Goal: Task Accomplishment & Management: Use online tool/utility

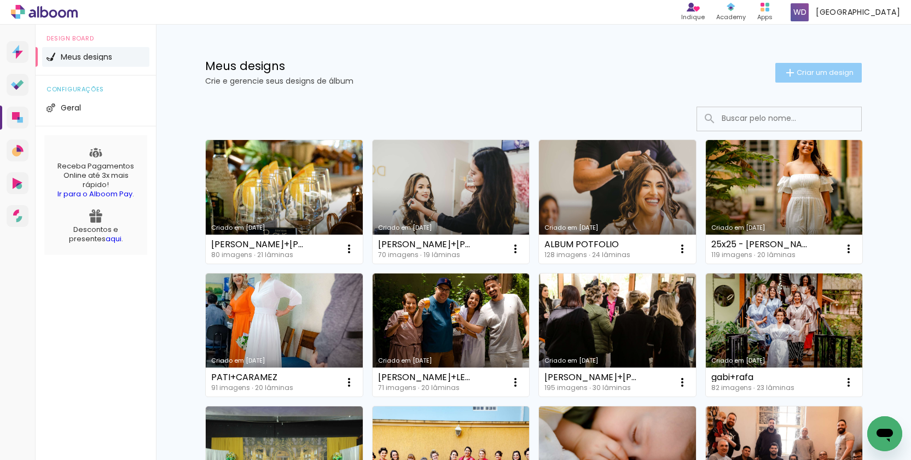
click at [801, 75] on span "Criar um design" at bounding box center [824, 72] width 57 height 7
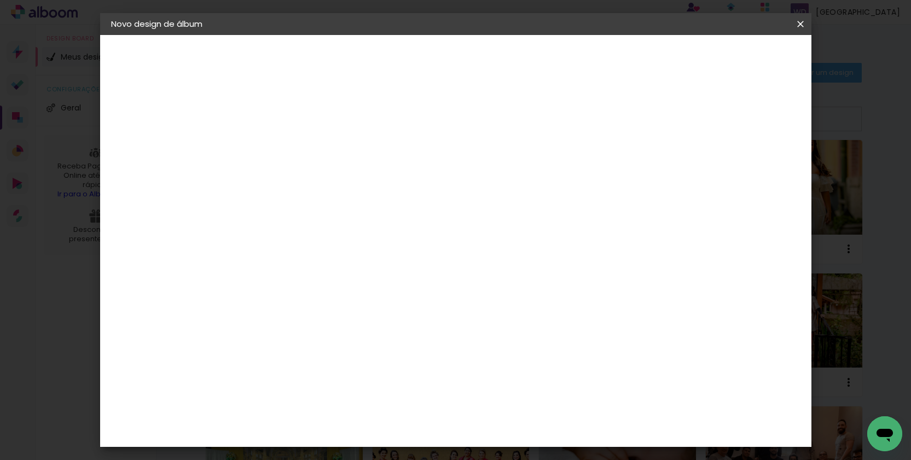
click at [290, 145] on input at bounding box center [290, 146] width 0 height 17
type input "f"
type input "FLA+DU - 25X25 - 70"
type paper-input "FLA+DU - 25X25 - 70"
click at [0, 0] on slot "Avançar" at bounding box center [0, 0] width 0 height 0
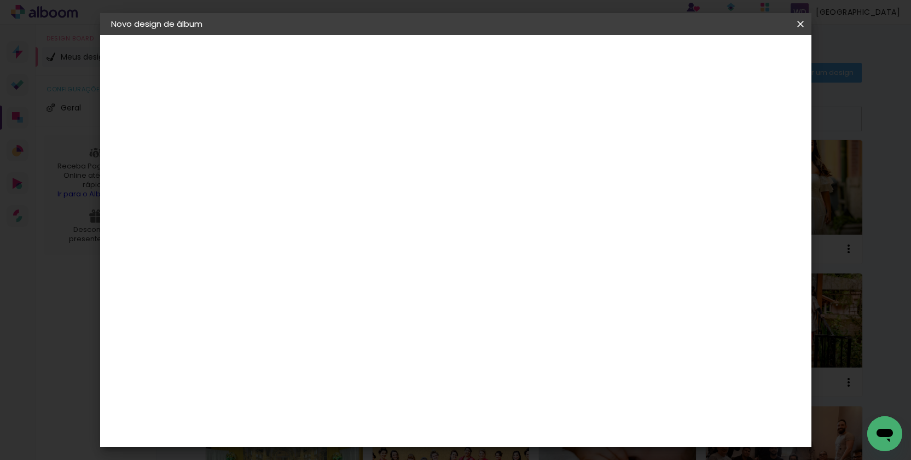
scroll to position [348, 0]
click at [316, 324] on div "Canaan Álbuns" at bounding box center [299, 333] width 34 height 18
click at [0, 0] on slot "Avançar" at bounding box center [0, 0] width 0 height 0
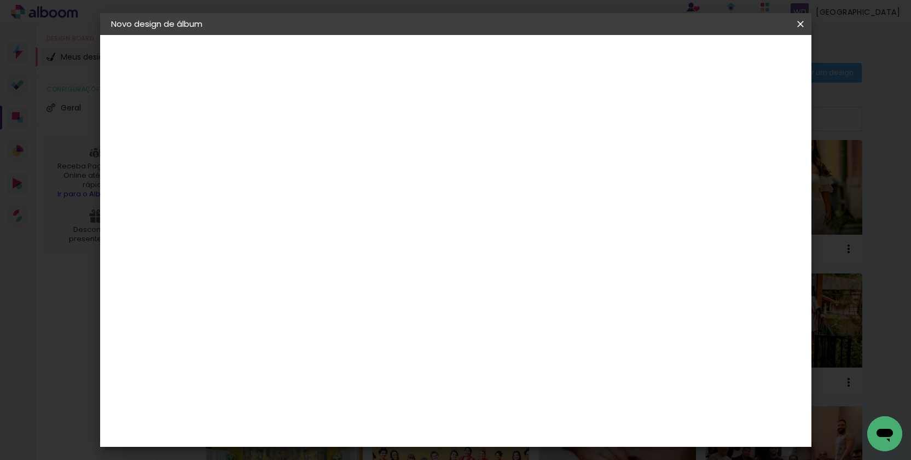
click at [364, 260] on span "25 × 25" at bounding box center [338, 271] width 51 height 22
click at [0, 0] on slot "Avançar" at bounding box center [0, 0] width 0 height 0
click at [740, 56] on span "Iniciar design" at bounding box center [715, 58] width 50 height 8
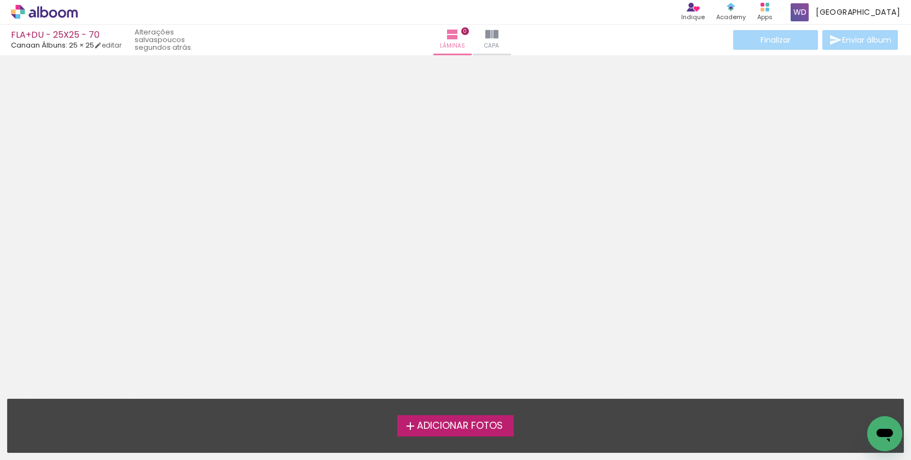
click at [420, 424] on span "Adicionar Fotos" at bounding box center [460, 426] width 86 height 10
click at [0, 0] on input "file" at bounding box center [0, 0] width 0 height 0
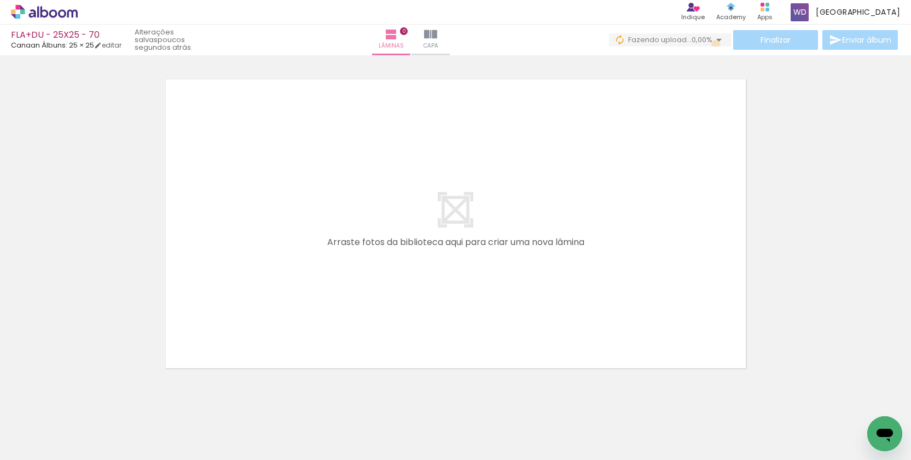
click at [712, 44] on iron-icon at bounding box center [718, 39] width 13 height 13
click at [713, 39] on iron-icon at bounding box center [718, 39] width 13 height 13
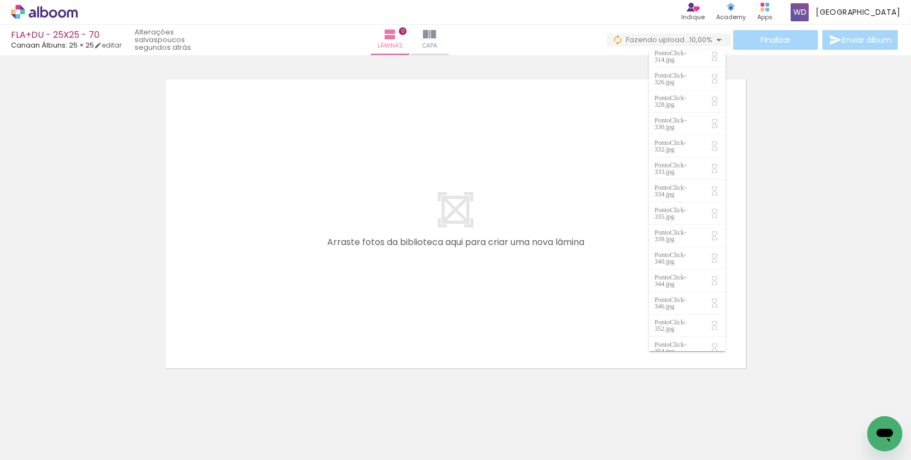
scroll to position [387, 0]
